Goal: Task Accomplishment & Management: Use online tool/utility

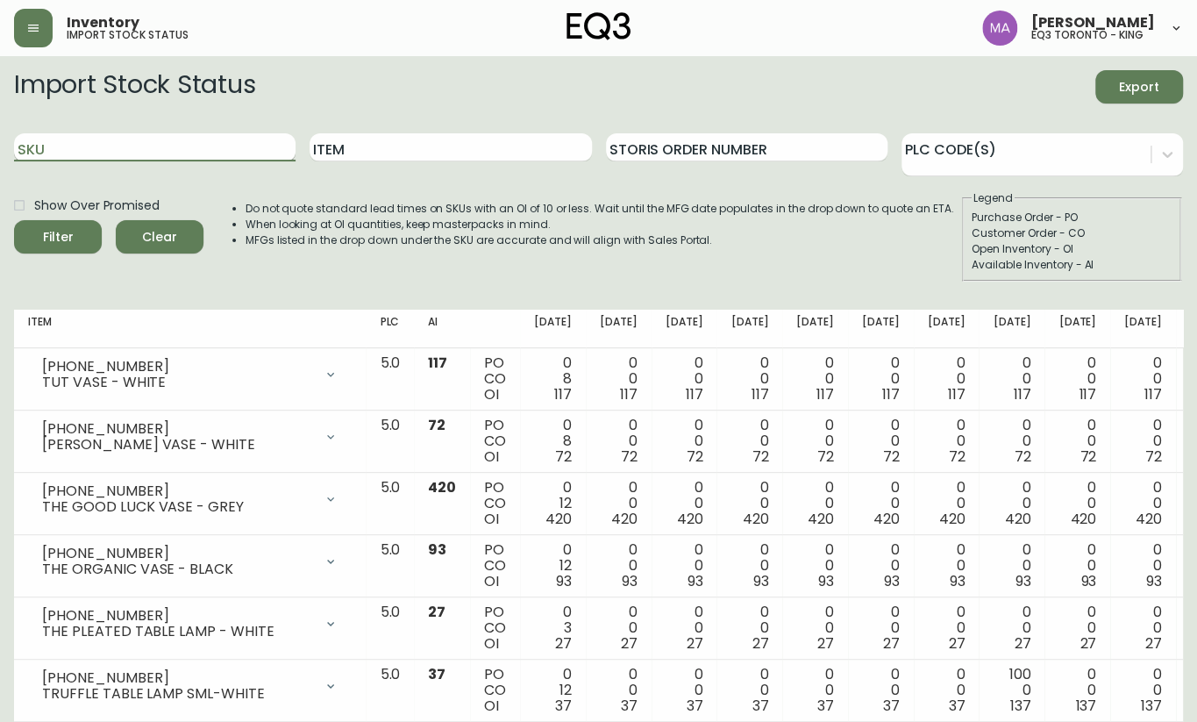
click at [126, 144] on input "SKU" at bounding box center [155, 147] width 282 height 28
paste input "3020-627-16-A"
click at [14, 220] on button "Filter" at bounding box center [58, 236] width 88 height 33
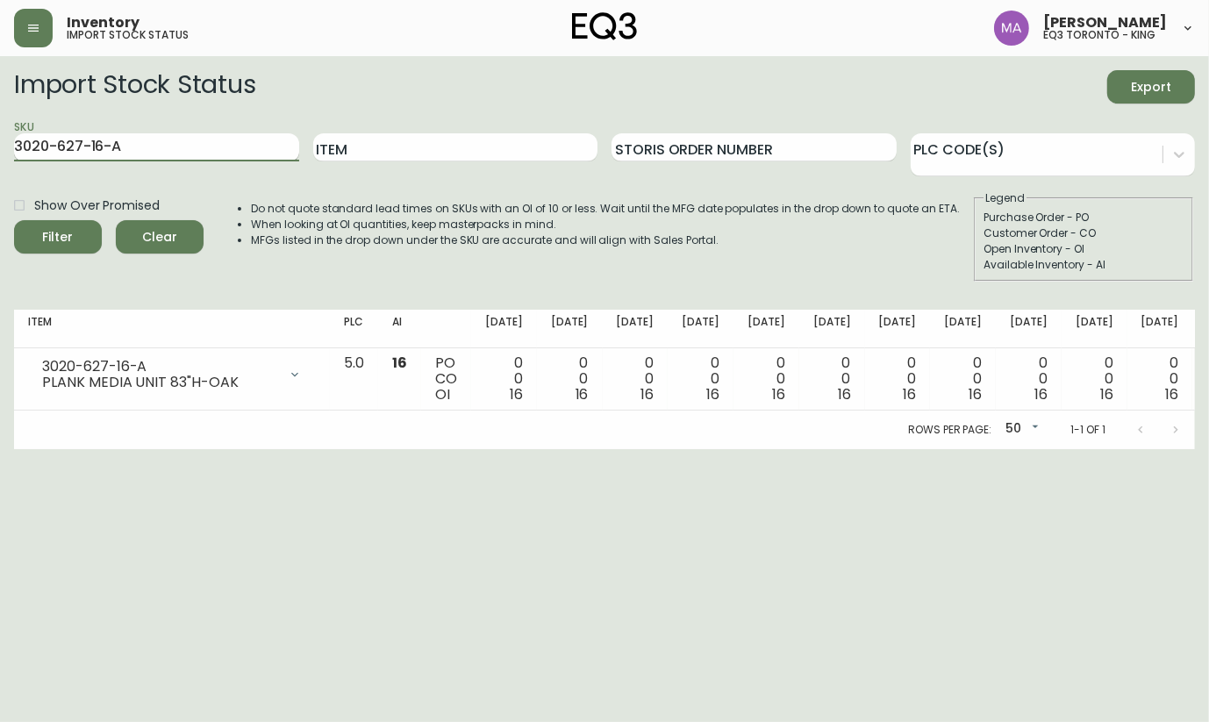
click at [170, 148] on input "3020-627-16-A" at bounding box center [156, 147] width 285 height 28
type input "3"
paste input "3020-629-16-B"
click at [14, 220] on button "Filter" at bounding box center [58, 236] width 88 height 33
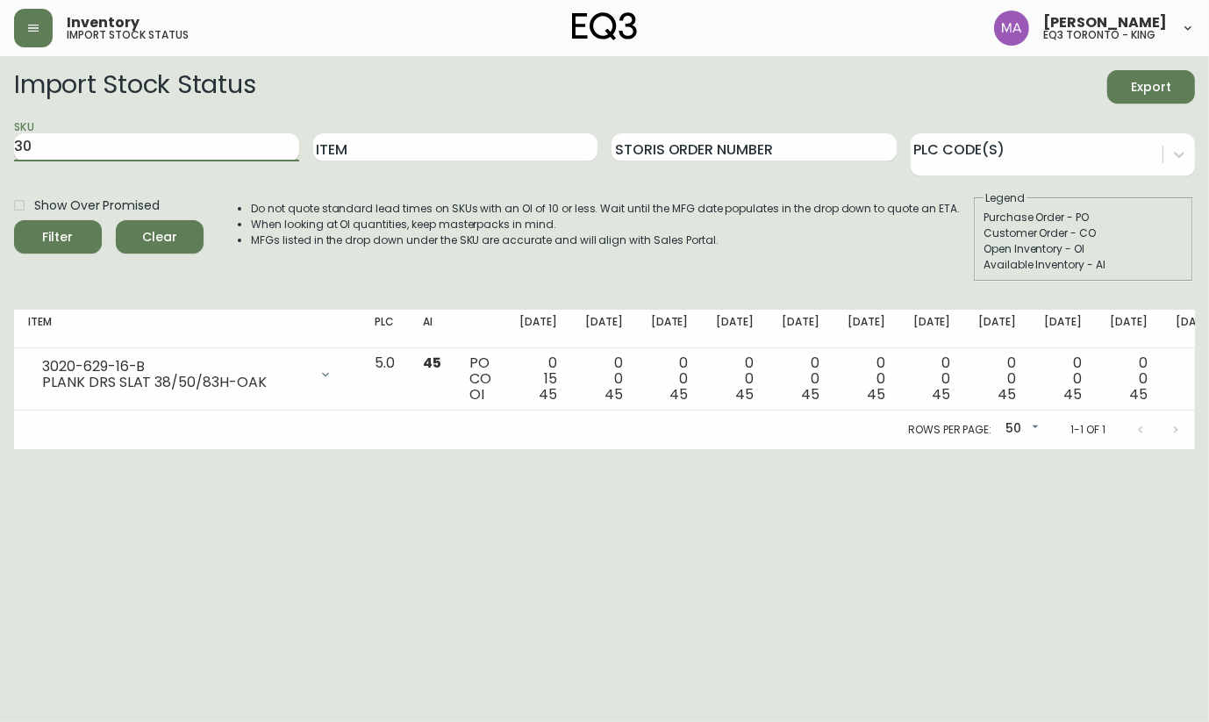
type input "3"
paste input "3020-630-16-B"
click at [14, 220] on button "Filter" at bounding box center [58, 236] width 88 height 33
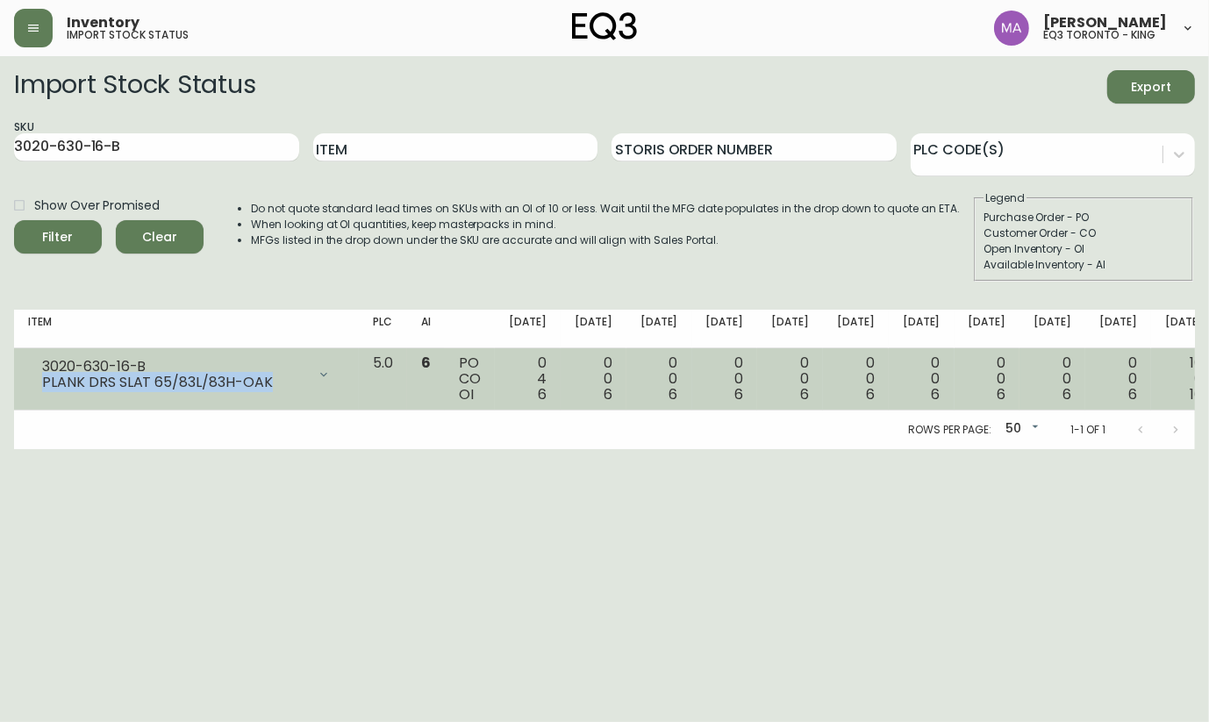
drag, startPoint x: 273, startPoint y: 383, endPoint x: 33, endPoint y: 380, distance: 239.5
click at [33, 380] on div "3020-630-16-B PLANK DRS SLAT 65/83L/83H-OAK" at bounding box center [186, 374] width 317 height 39
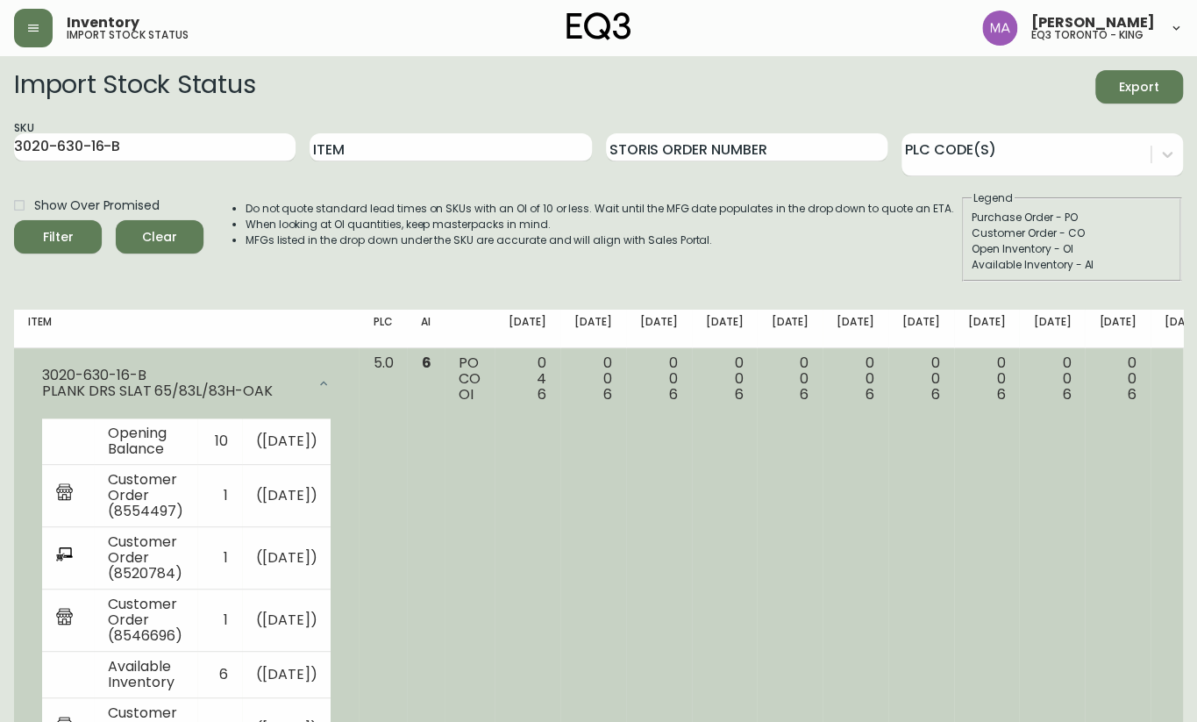
click at [495, 553] on td "0 4 6" at bounding box center [528, 627] width 66 height 559
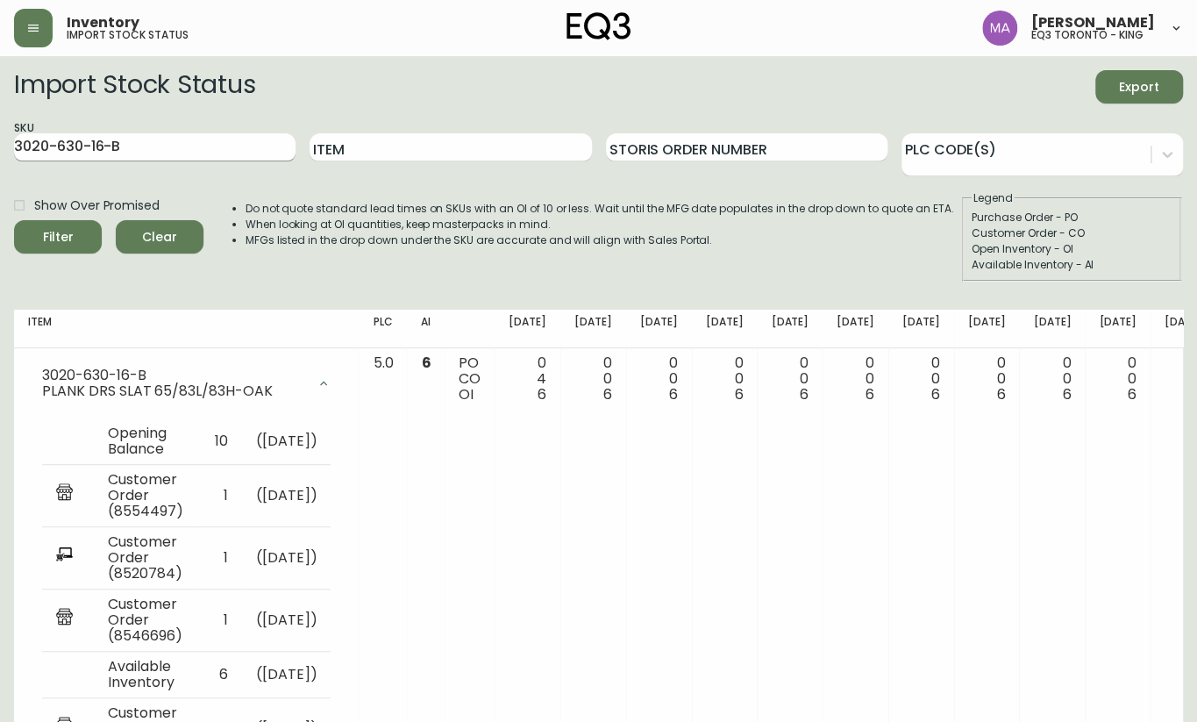
click at [192, 148] on input "3020-630-16-B" at bounding box center [155, 147] width 282 height 28
type input "3"
paste input "3020-627-16-A"
click at [14, 220] on button "Filter" at bounding box center [58, 236] width 88 height 33
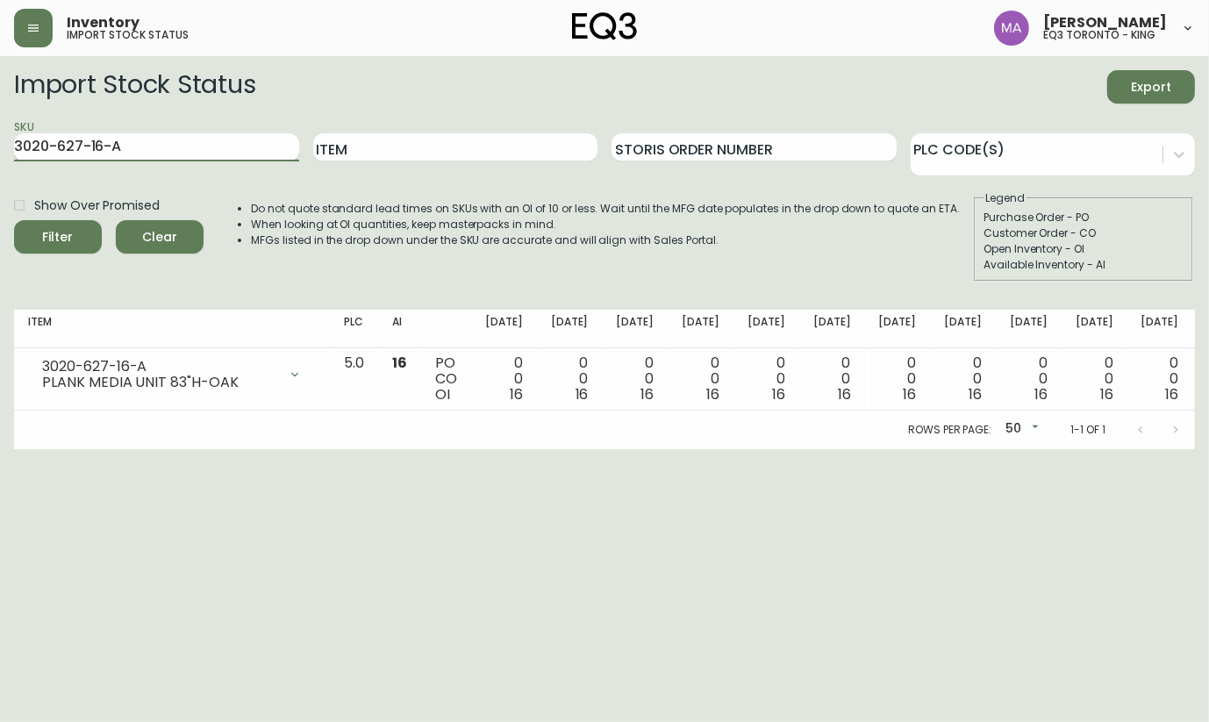
click at [214, 144] on input "3020-627-16-A" at bounding box center [156, 147] width 285 height 28
type input "3"
paste input "3020-630-16-B"
type input "3020-630-16-B"
click at [14, 220] on button "Filter" at bounding box center [58, 236] width 88 height 33
